Goal: Task Accomplishment & Management: Use online tool/utility

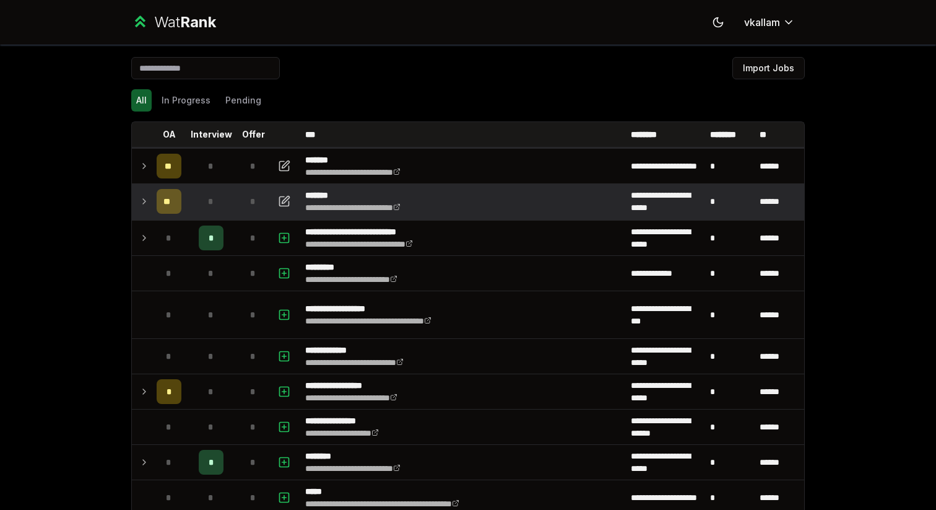
click at [153, 198] on td "**" at bounding box center [169, 201] width 35 height 35
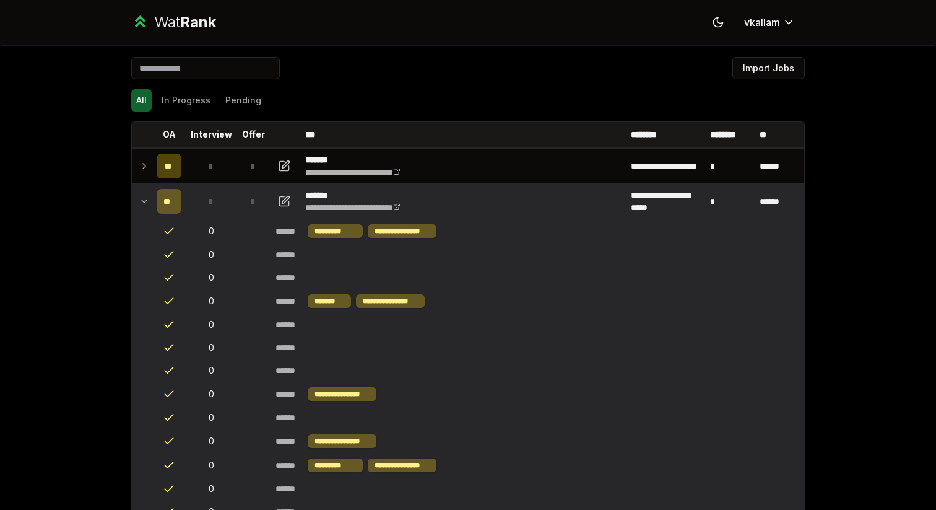
click at [145, 194] on icon at bounding box center [144, 201] width 10 height 15
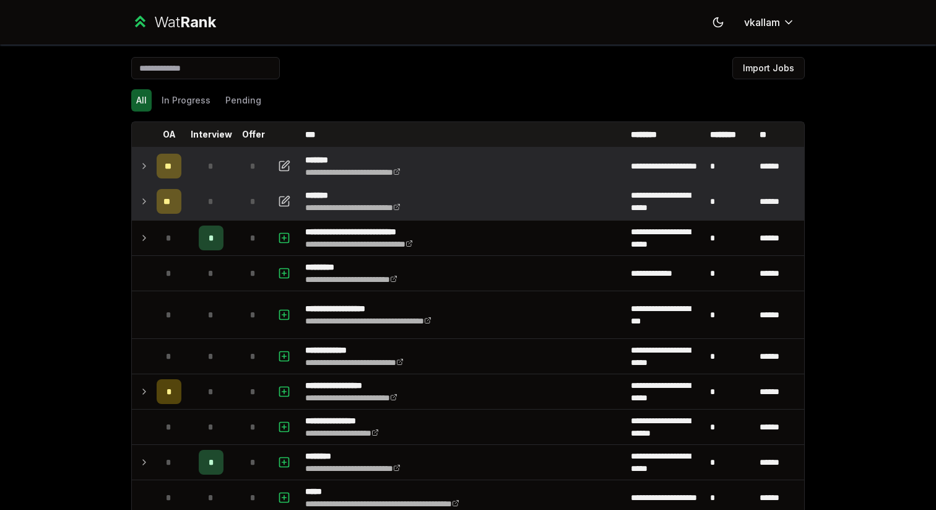
click at [144, 164] on icon at bounding box center [144, 165] width 2 height 5
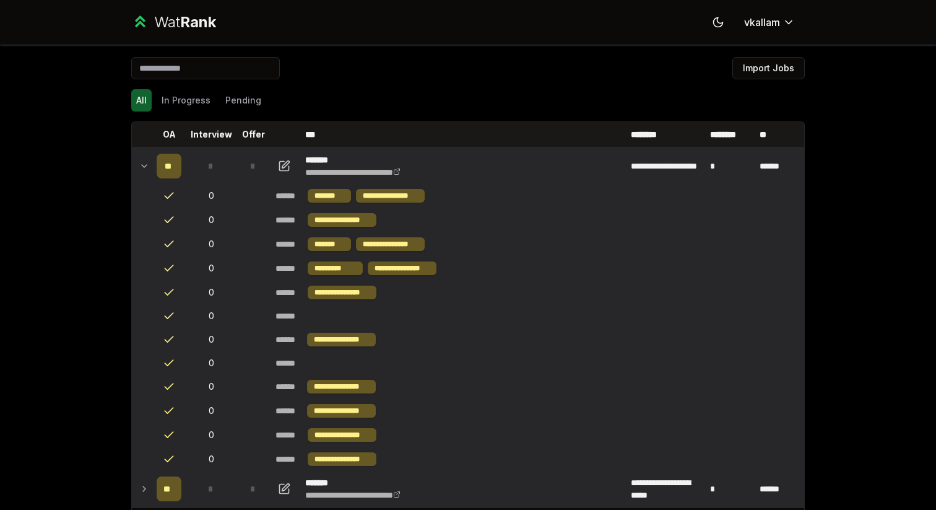
click at [144, 165] on icon at bounding box center [144, 165] width 10 height 15
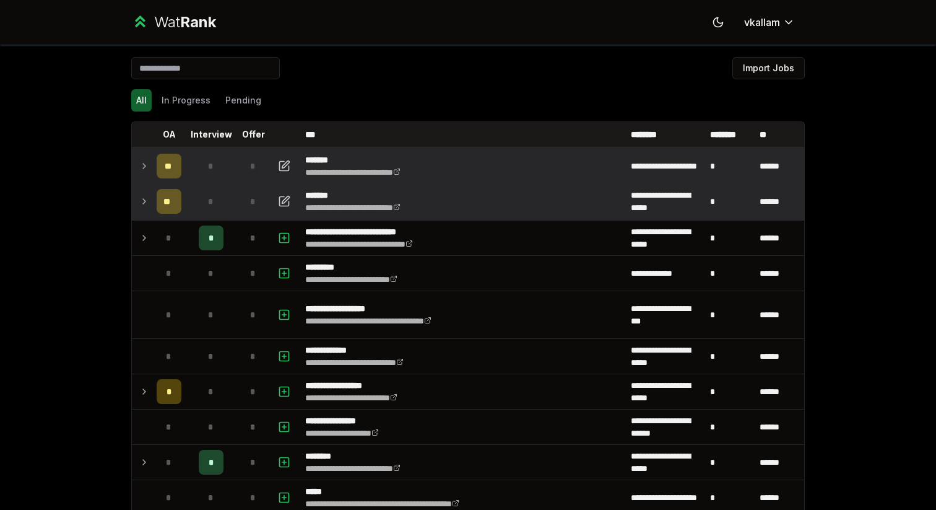
click at [144, 165] on icon at bounding box center [144, 165] width 10 height 15
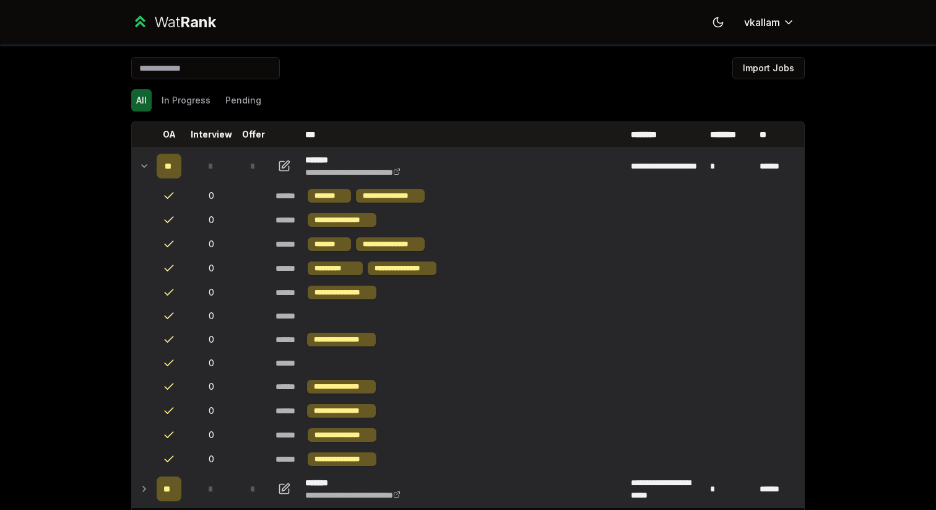
click at [145, 165] on icon at bounding box center [144, 165] width 10 height 15
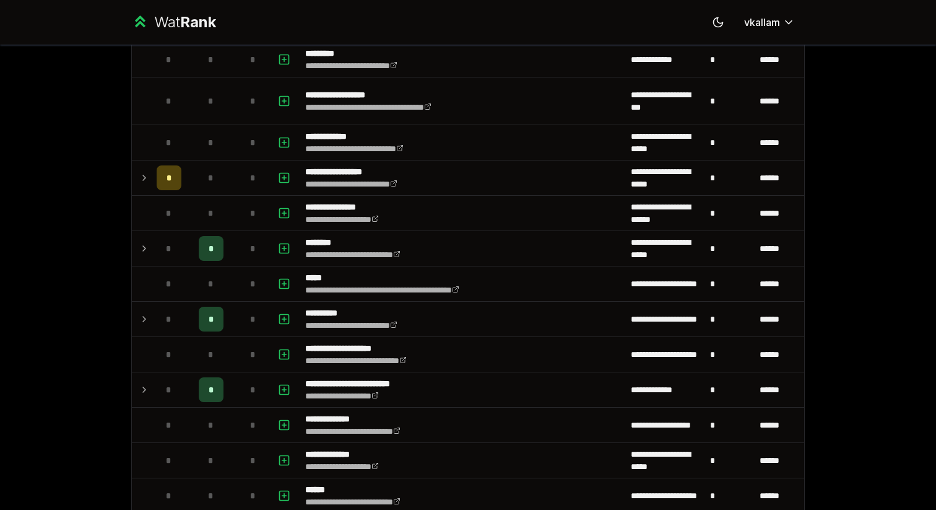
scroll to position [213, 0]
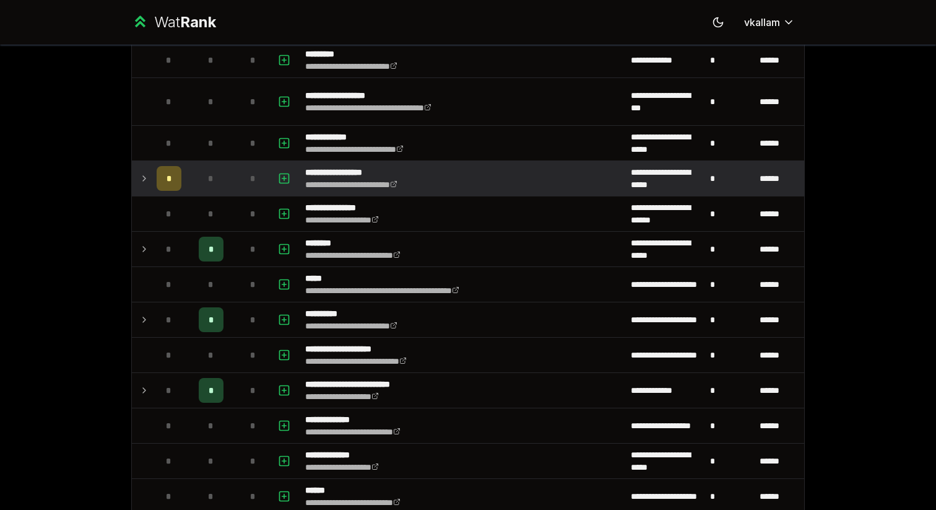
click at [142, 178] on icon at bounding box center [144, 178] width 10 height 15
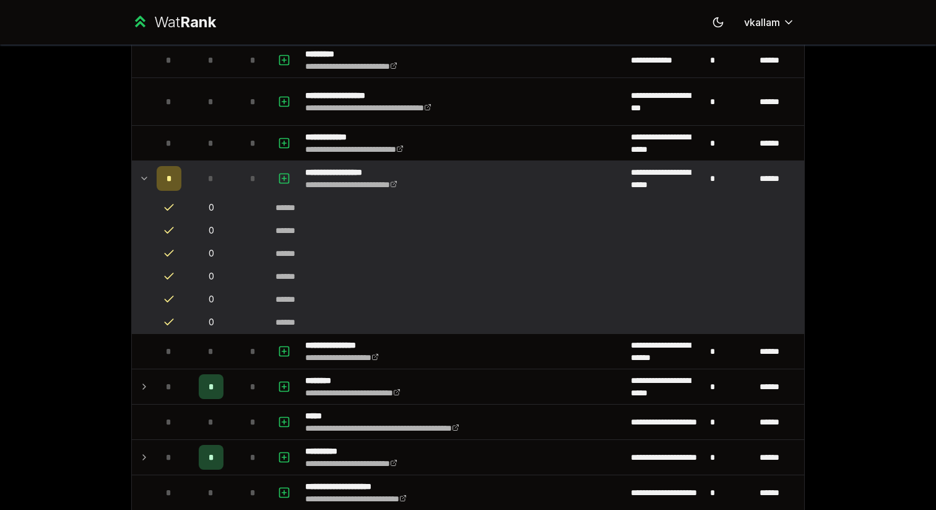
click at [143, 178] on icon at bounding box center [144, 178] width 10 height 15
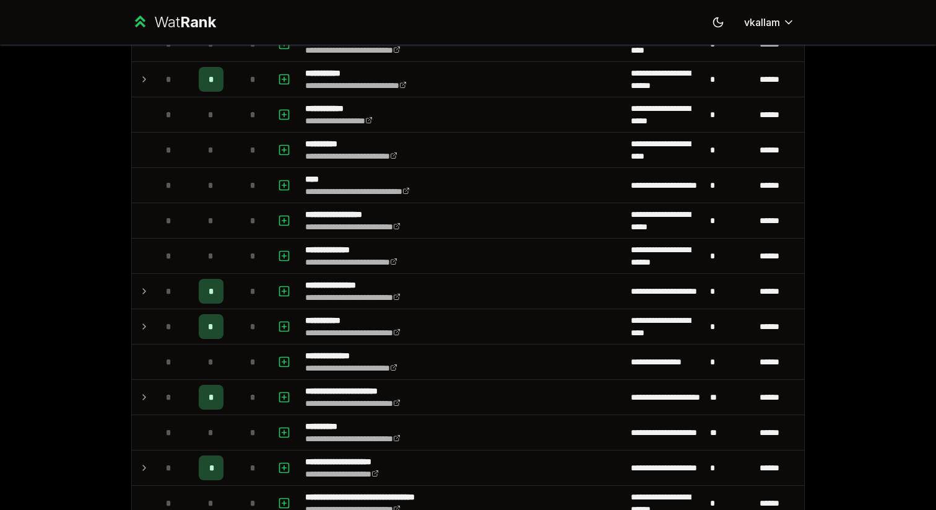
scroll to position [1506, 0]
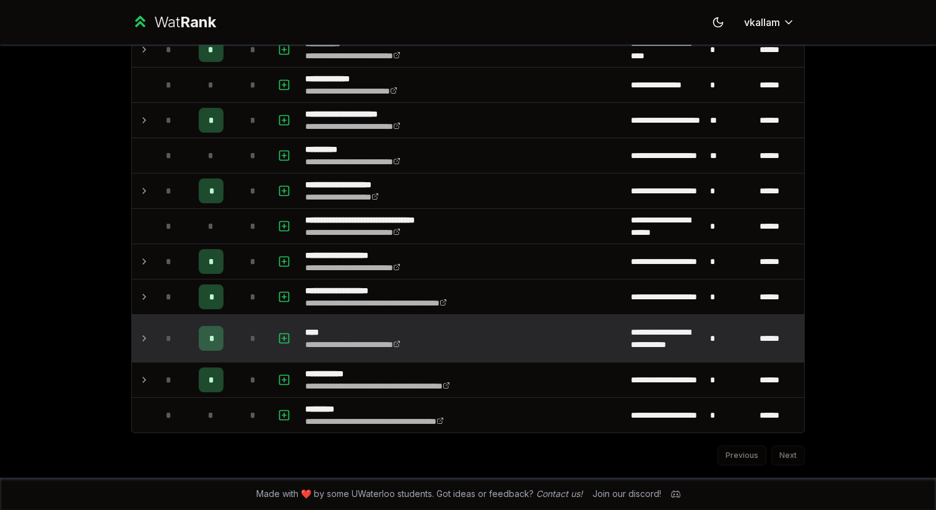
click at [146, 334] on icon at bounding box center [144, 338] width 10 height 15
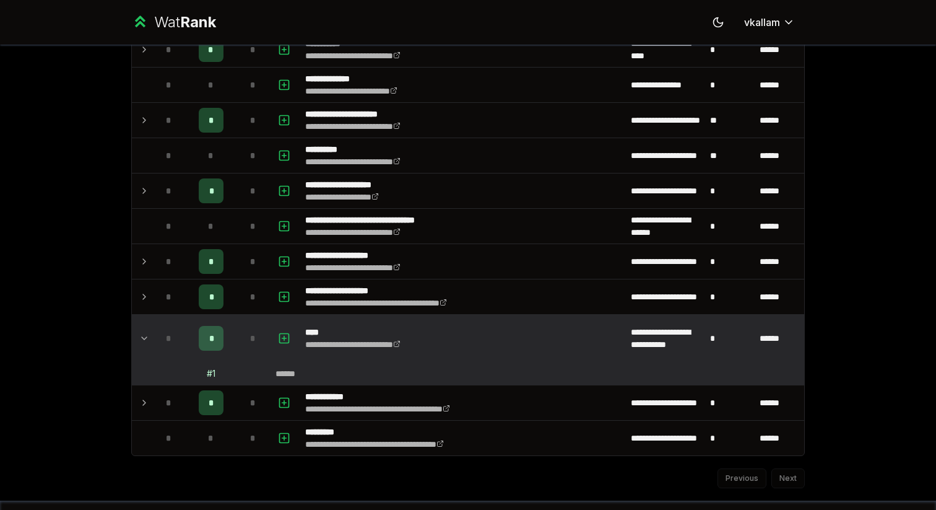
click at [144, 336] on icon at bounding box center [144, 338] width 10 height 15
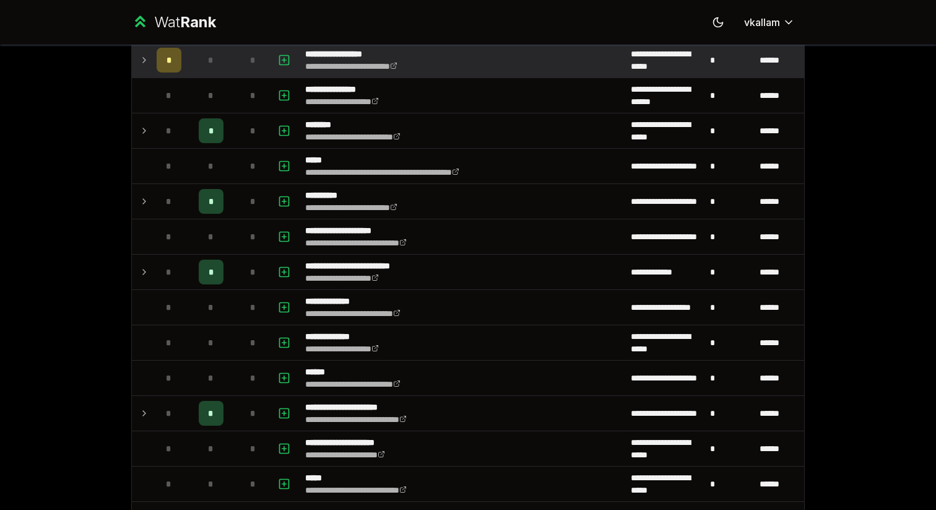
scroll to position [0, 0]
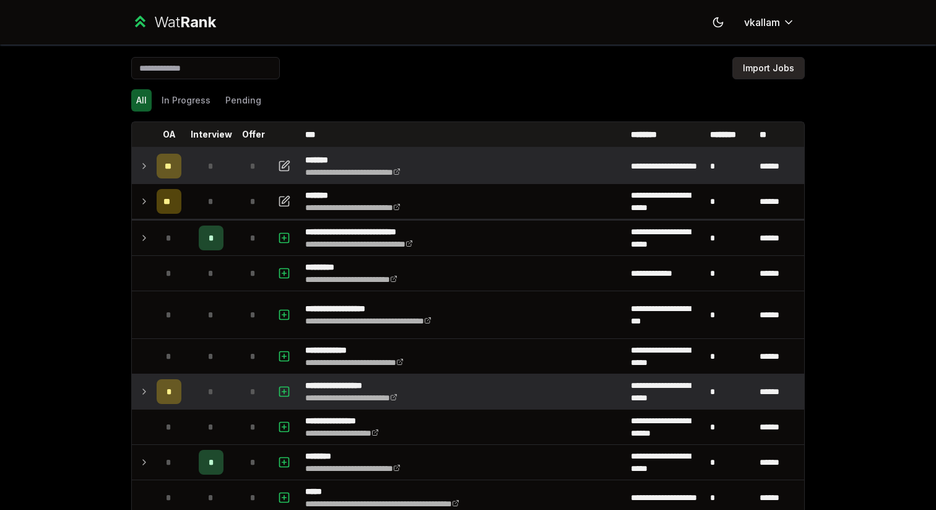
click at [768, 61] on button "Import Jobs" at bounding box center [768, 68] width 72 height 22
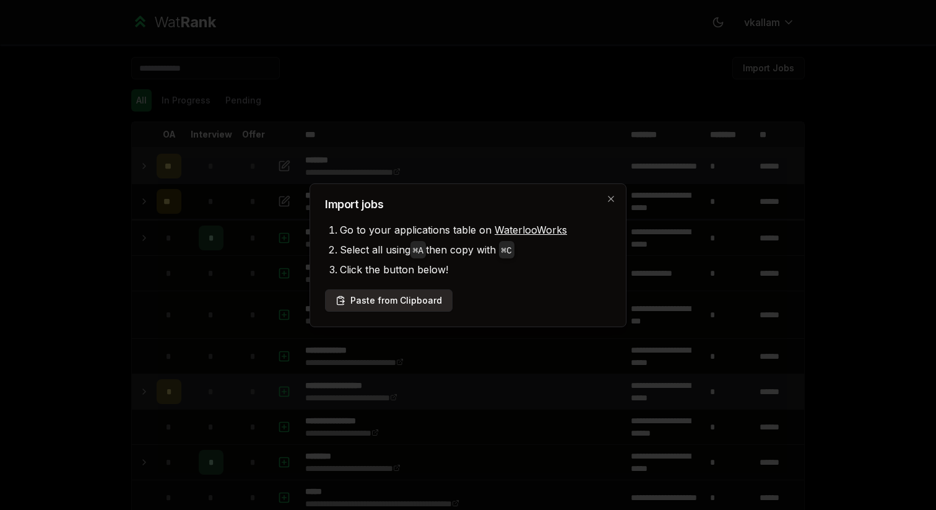
click at [410, 305] on button "Paste from Clipboard" at bounding box center [389, 300] width 128 height 22
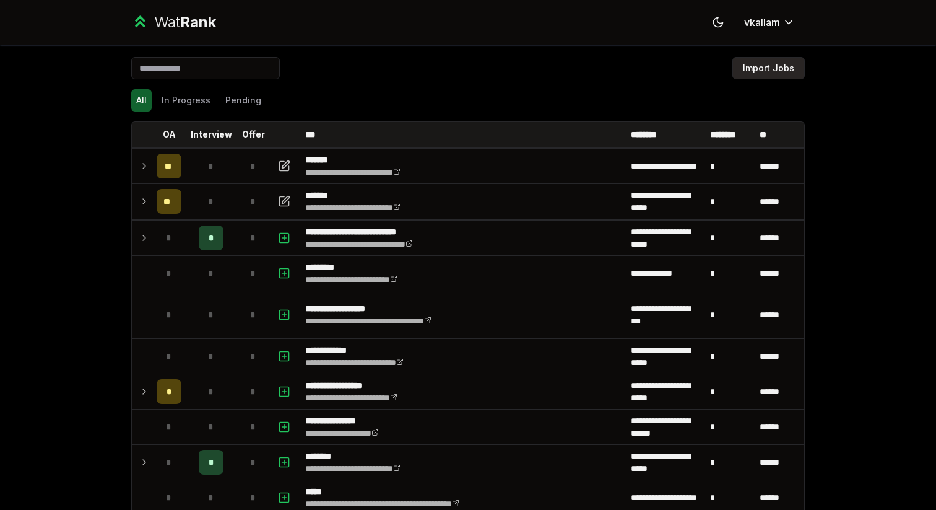
click at [761, 75] on button "Import Jobs" at bounding box center [768, 68] width 72 height 22
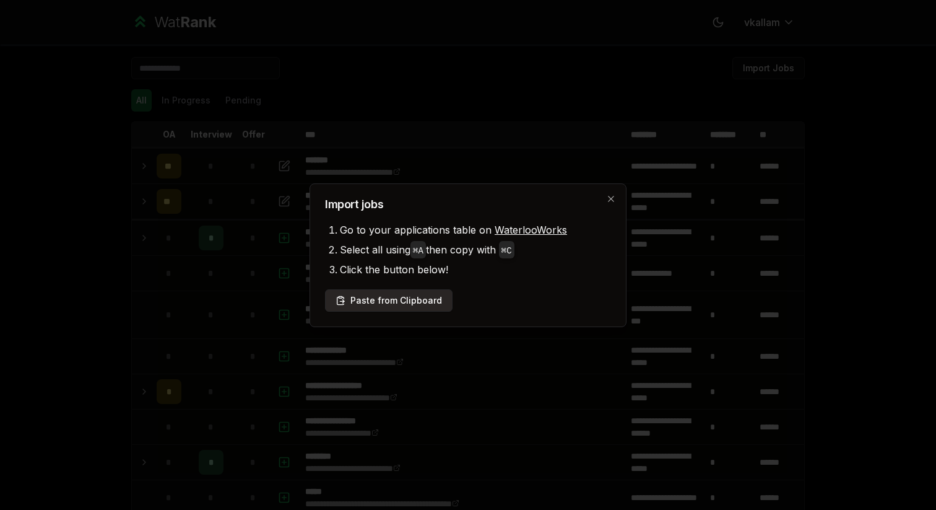
click at [406, 297] on button "Paste from Clipboard" at bounding box center [389, 300] width 128 height 22
